Goal: Task Accomplishment & Management: Use online tool/utility

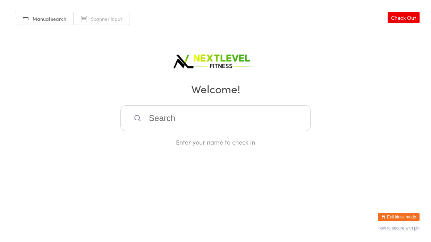
click at [141, 116] on icon at bounding box center [138, 118] width 8 height 8
click at [161, 116] on input "search" at bounding box center [215, 118] width 190 height 26
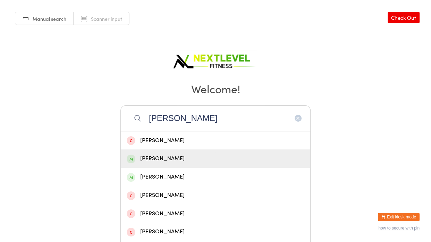
type input "[PERSON_NAME]"
click at [154, 158] on div "[PERSON_NAME]" at bounding box center [216, 158] width 178 height 9
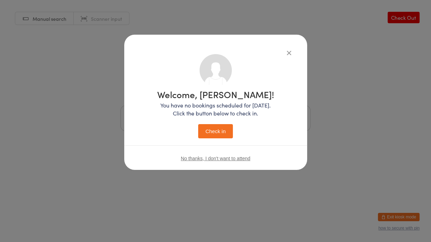
click at [222, 132] on button "Check in" at bounding box center [215, 131] width 35 height 14
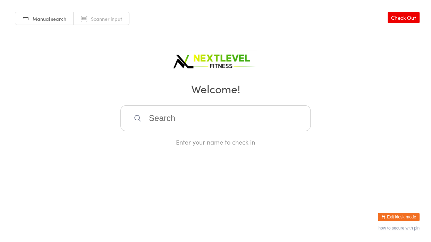
click at [152, 119] on input "search" at bounding box center [215, 118] width 190 height 26
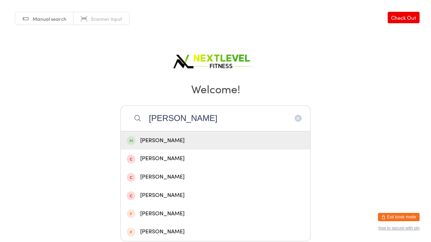
type input "[PERSON_NAME]"
click at [143, 144] on div "[PERSON_NAME]" at bounding box center [216, 140] width 178 height 9
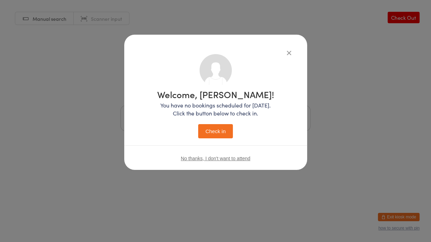
click at [209, 133] on button "Check in" at bounding box center [215, 131] width 35 height 14
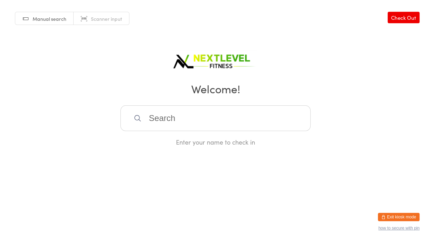
click at [207, 121] on input "search" at bounding box center [215, 118] width 190 height 26
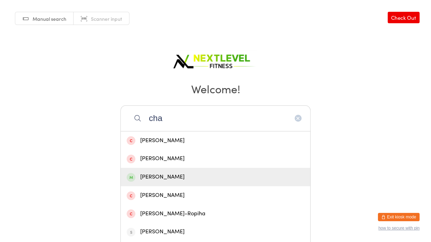
type input "cha"
click at [202, 172] on div "[PERSON_NAME]" at bounding box center [216, 176] width 178 height 9
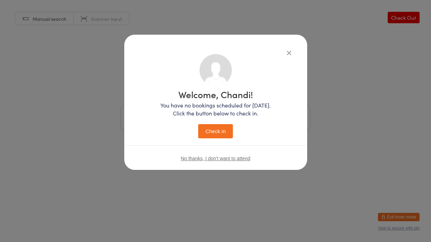
click at [209, 129] on button "Check in" at bounding box center [215, 131] width 35 height 14
